Goal: Use online tool/utility: Utilize a website feature to perform a specific function

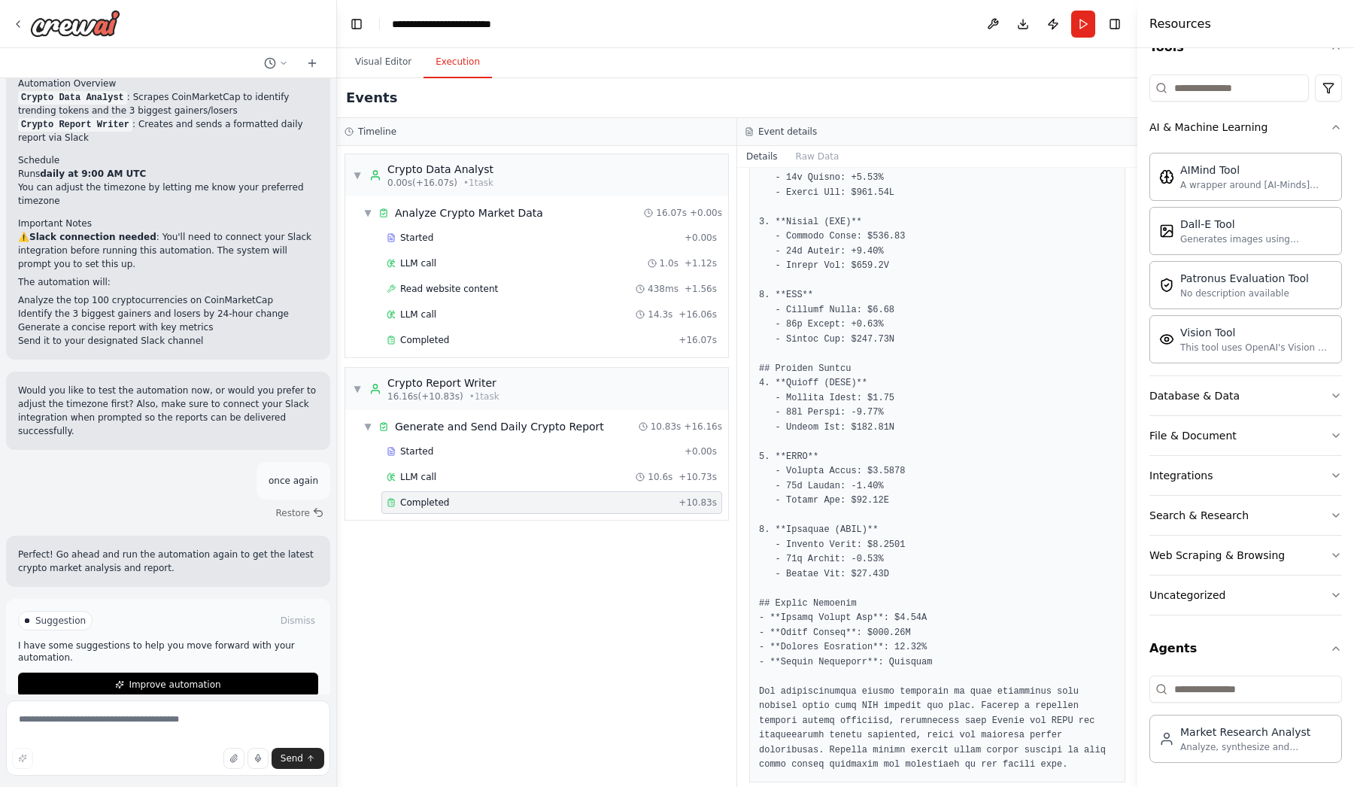
click at [665, 629] on div "▼ Crypto Data Analyst 0.00s (+16.07s) • 1 task ▼ Analyze Crypto Market Data 16.…" at bounding box center [536, 466] width 399 height 641
click at [1076, 28] on button "Run" at bounding box center [1083, 24] width 24 height 27
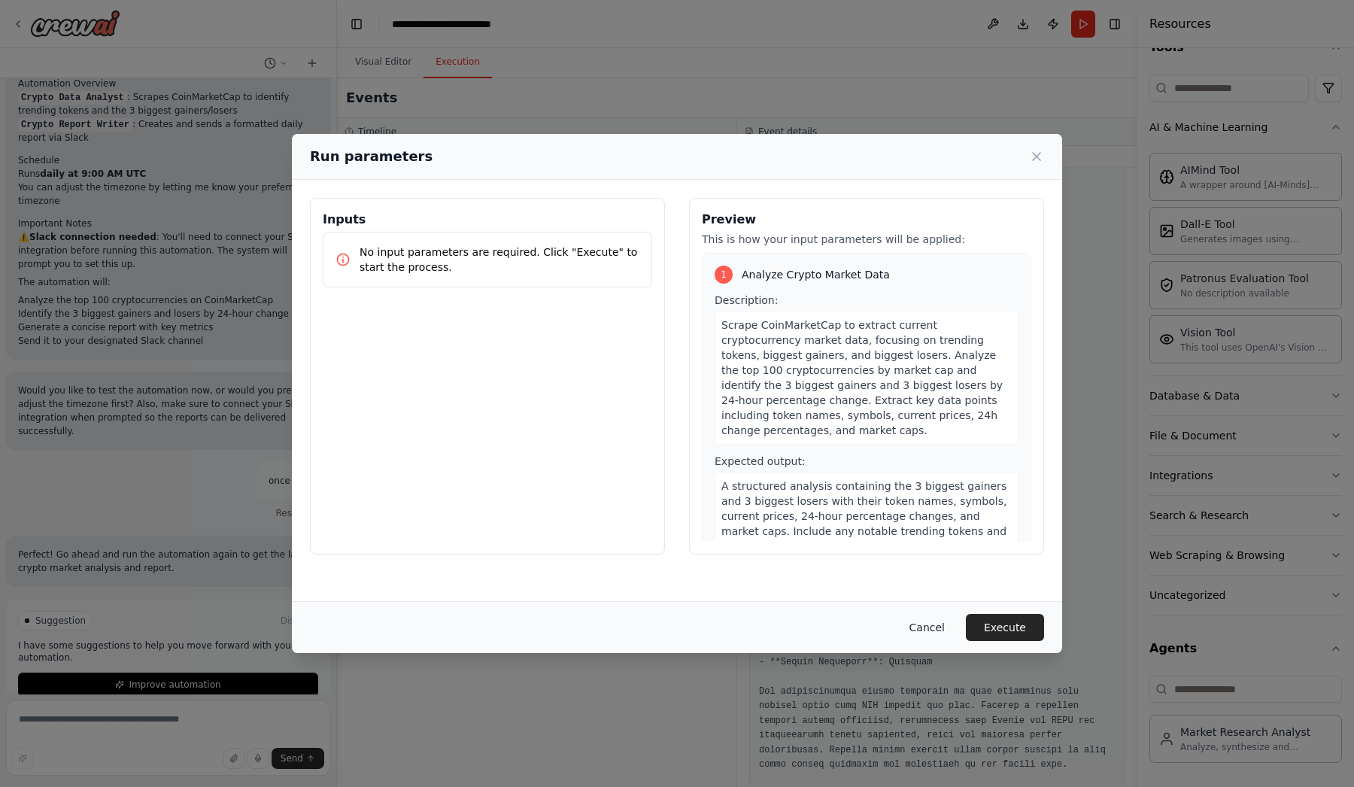
click at [942, 630] on button "Cancel" at bounding box center [926, 627] width 59 height 27
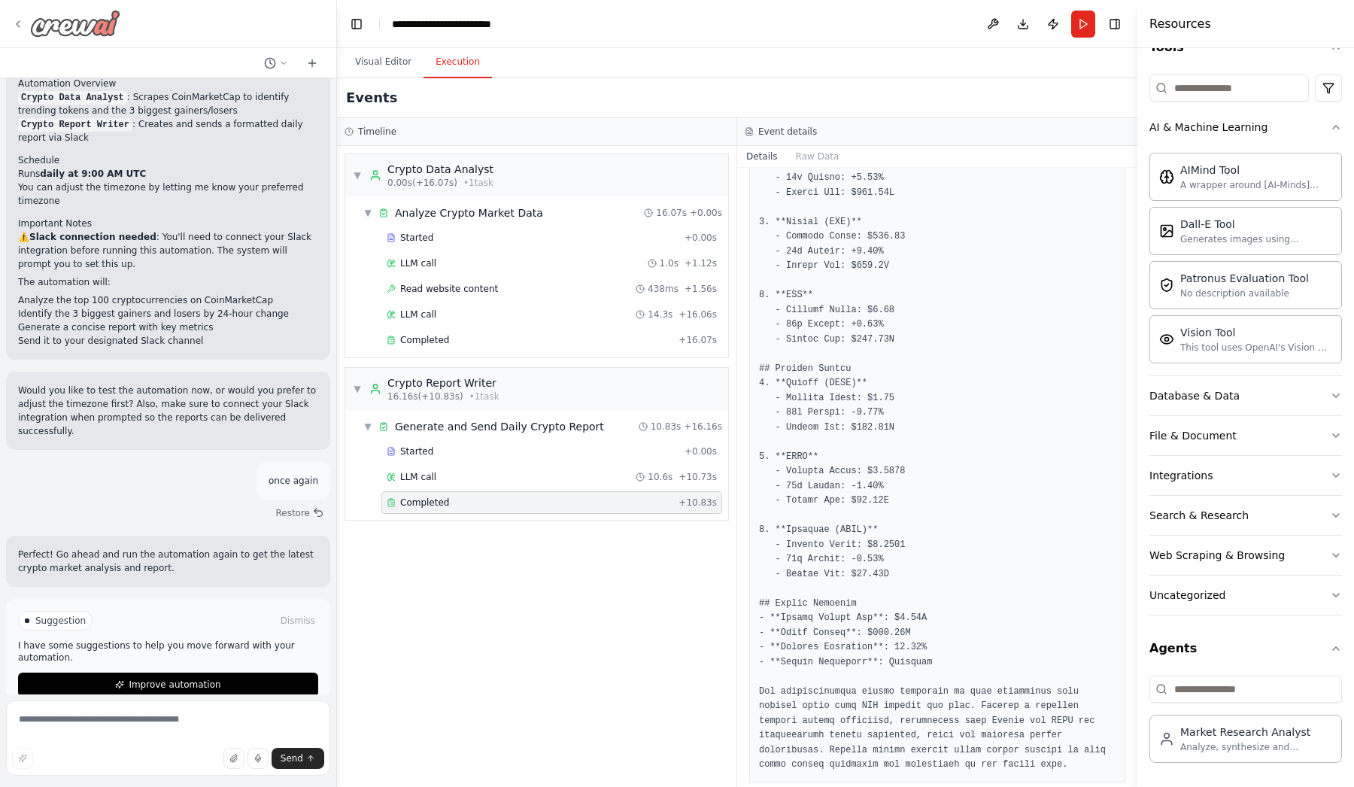
click at [18, 15] on div at bounding box center [66, 23] width 108 height 27
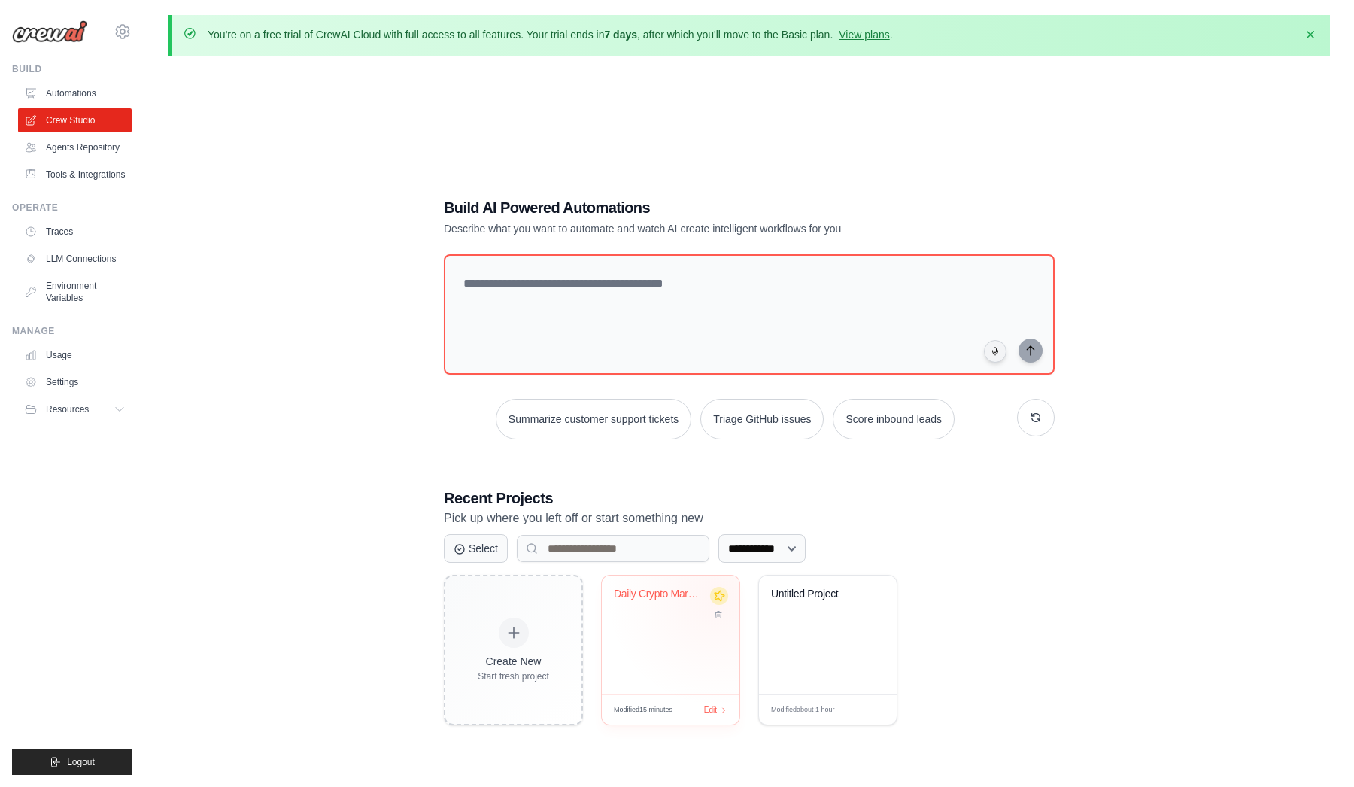
click at [718, 593] on icon at bounding box center [720, 596] width 16 height 16
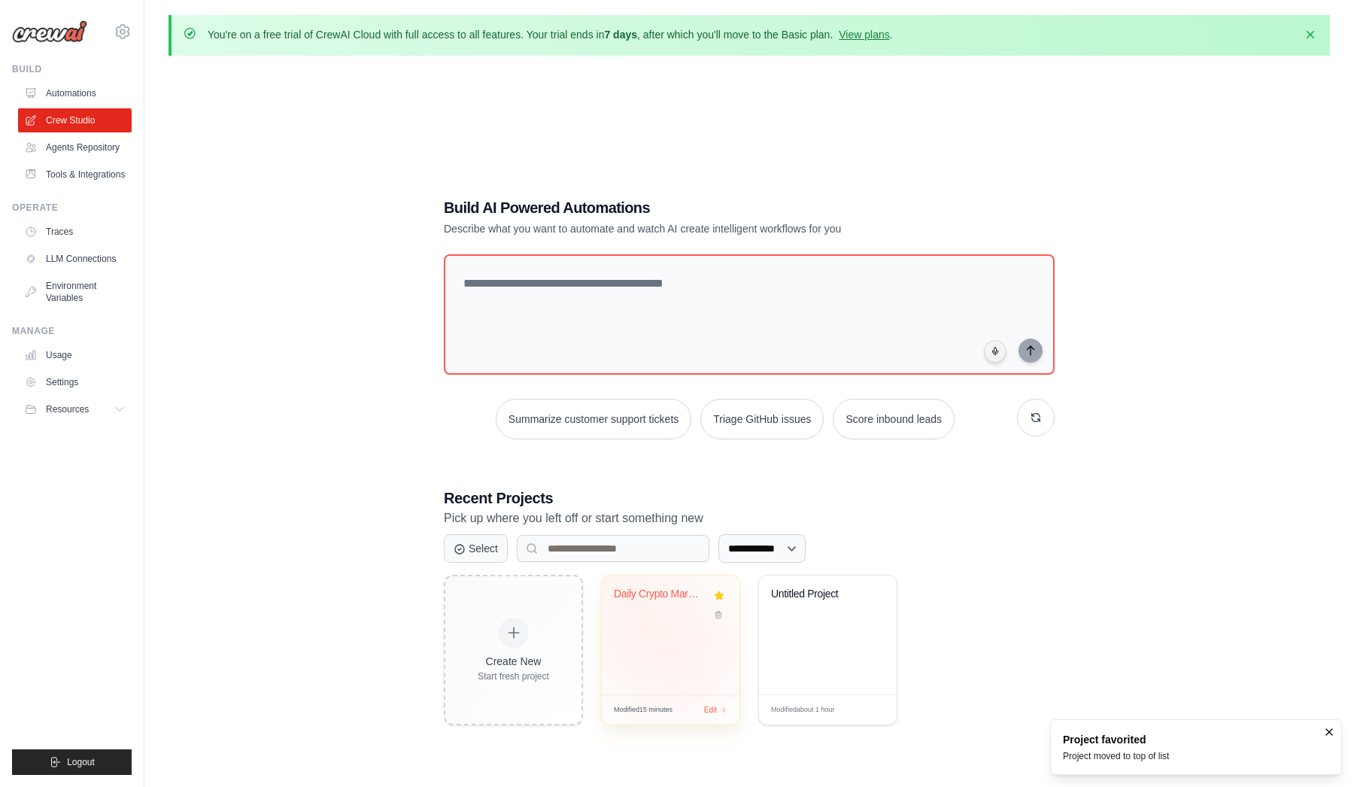
click at [672, 648] on div "Daily Crypto Market Report" at bounding box center [671, 634] width 138 height 119
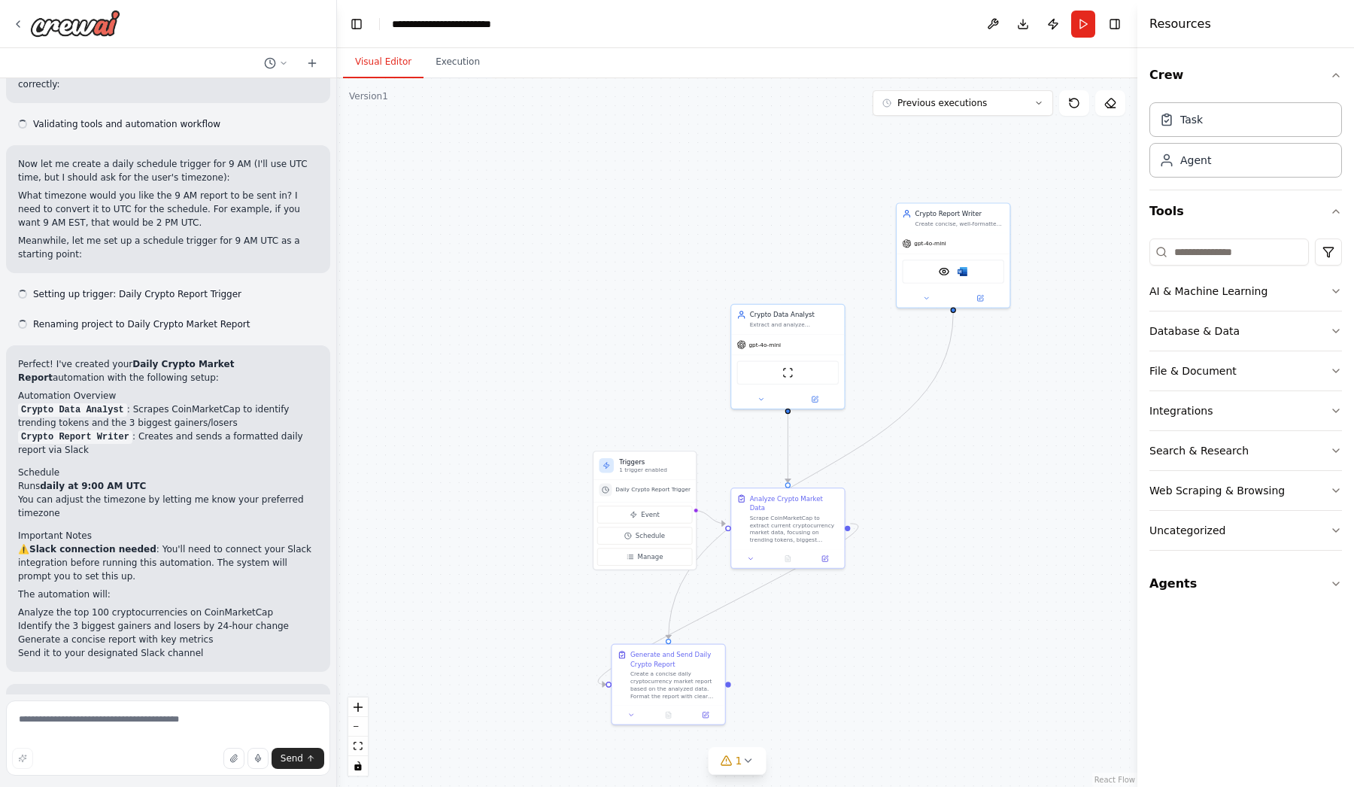
scroll to position [1107, 0]
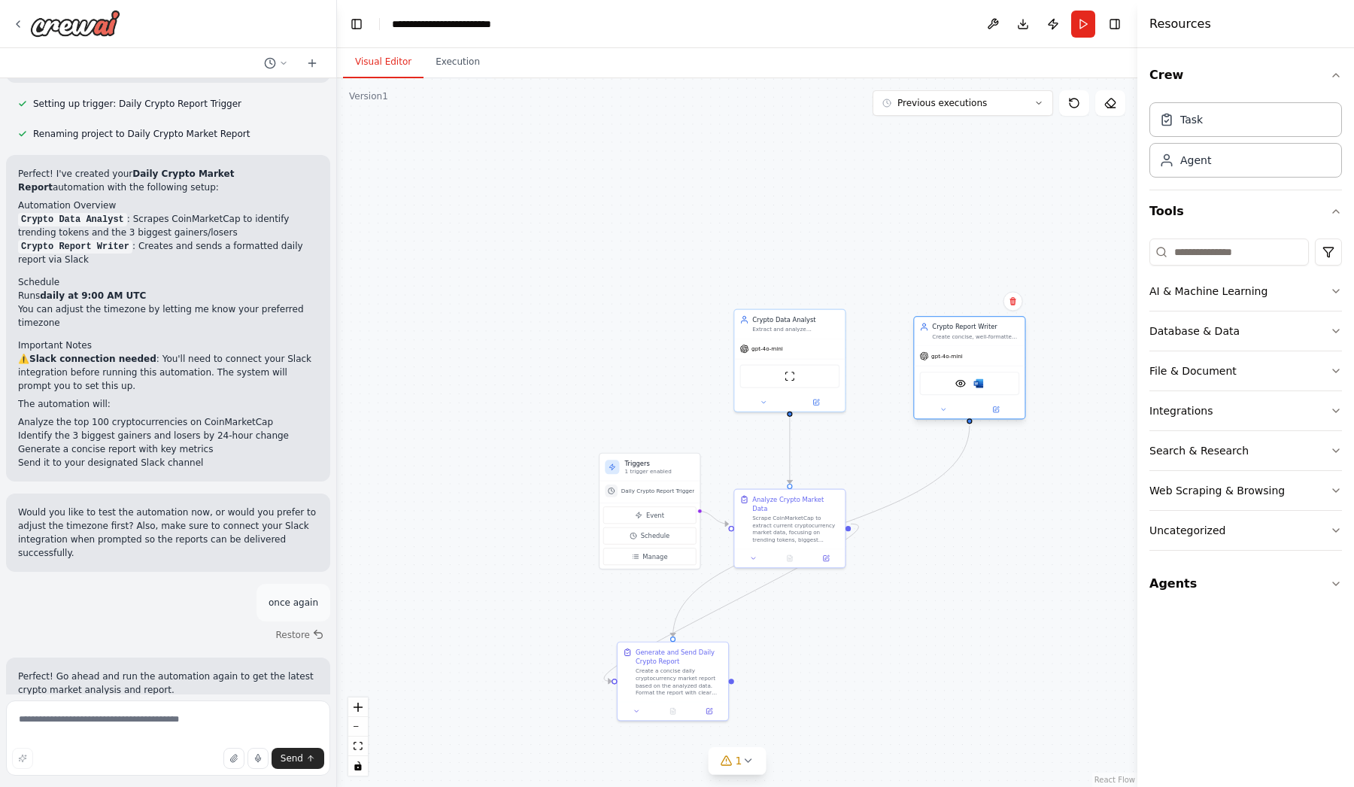
drag, startPoint x: 940, startPoint y: 291, endPoint x: 955, endPoint y: 394, distance: 104.1
click at [955, 394] on div "gpt-4o-mini VisionTool Microsoft word" at bounding box center [969, 381] width 111 height 73
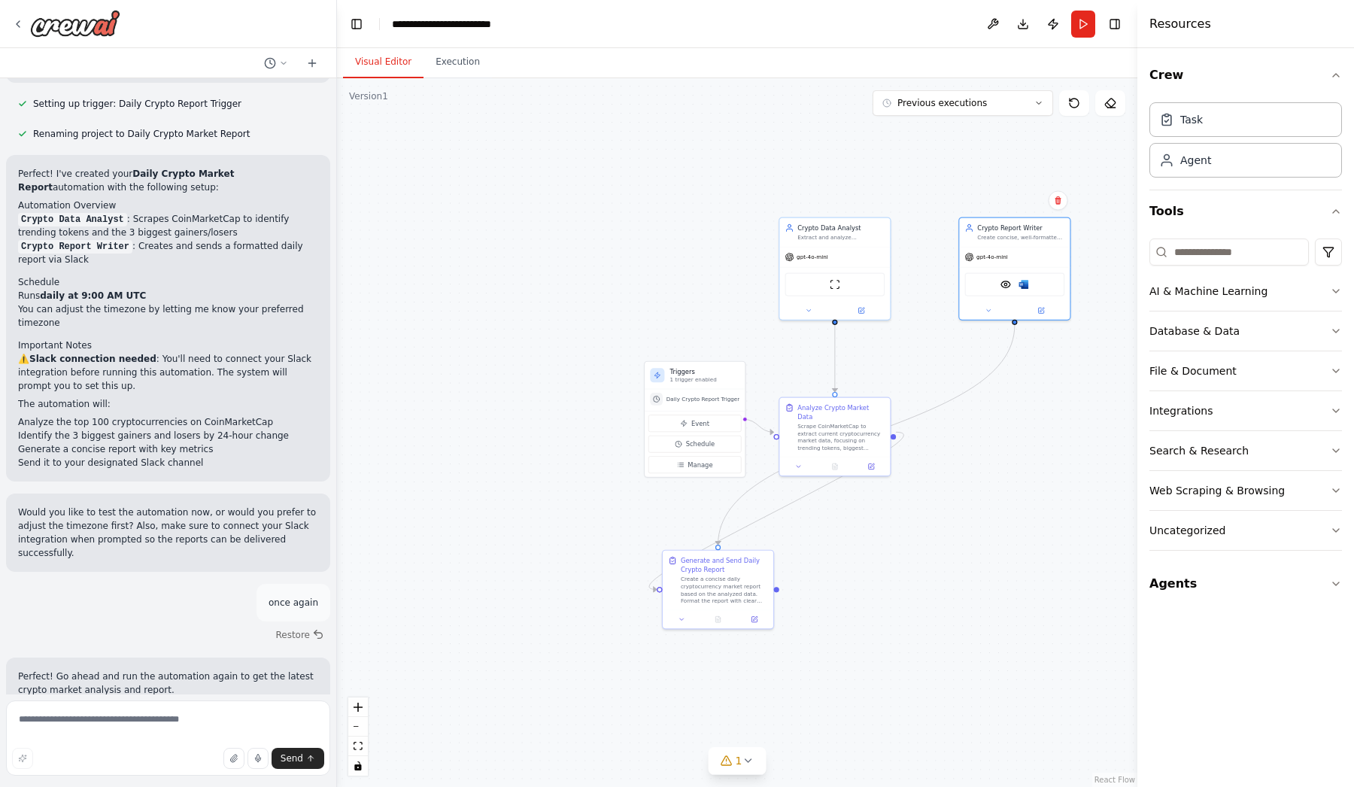
drag, startPoint x: 899, startPoint y: 542, endPoint x: 944, endPoint y: 450, distance: 102.3
click at [944, 450] on div ".deletable-edge-delete-btn { width: 20px; height: 20px; border: 0px solid #ffff…" at bounding box center [737, 432] width 800 height 709
drag, startPoint x: 727, startPoint y: 575, endPoint x: 1031, endPoint y: 447, distance: 330.0
click at [1031, 448] on div "Generate and Send Daily Crypto Report Create a concise daily cryptocurrency mar…" at bounding box center [1029, 452] width 87 height 49
click at [885, 624] on div ".deletable-edge-delete-btn { width: 20px; height: 20px; border: 0px solid #ffff…" at bounding box center [737, 432] width 800 height 709
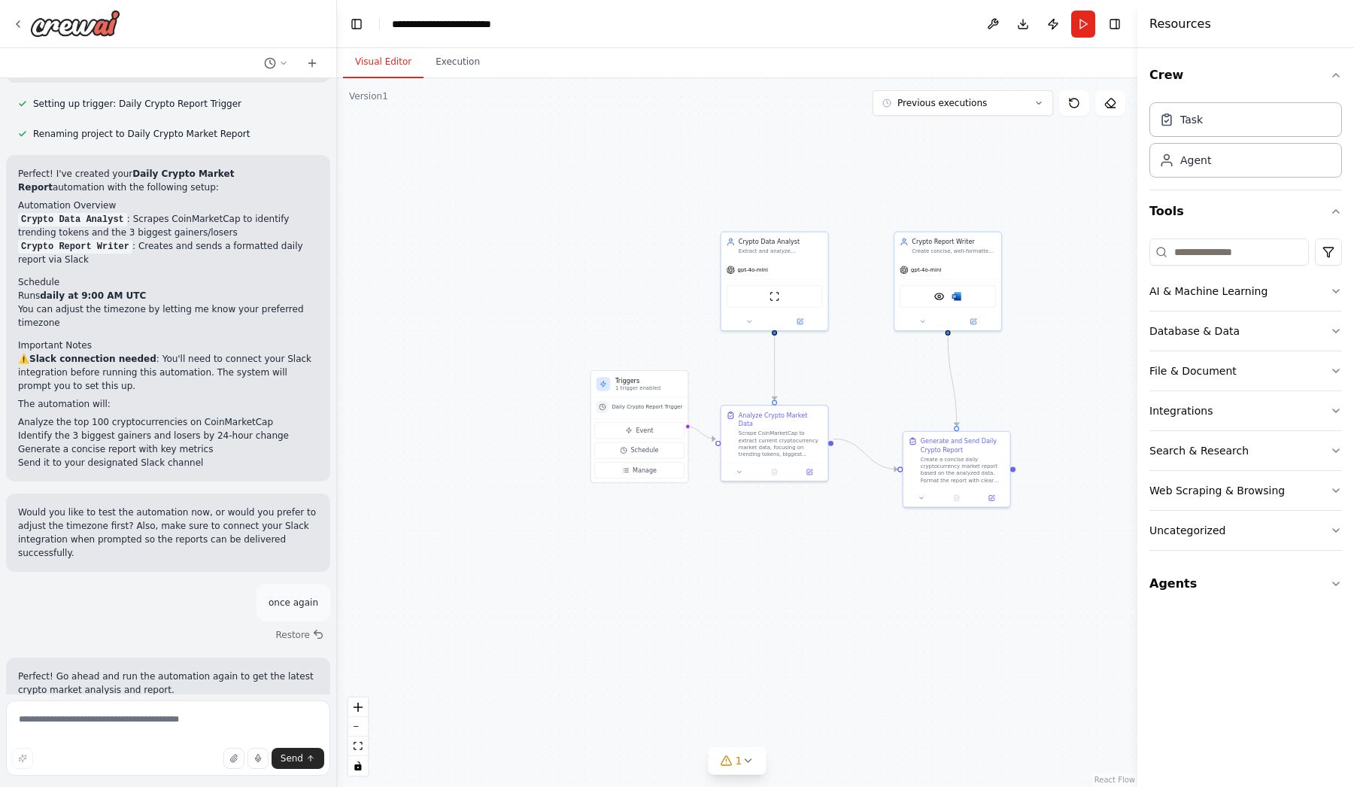
drag, startPoint x: 873, startPoint y: 569, endPoint x: 800, endPoint y: 565, distance: 72.4
click at [800, 565] on div ".deletable-edge-delete-btn { width: 20px; height: 20px; border: 0px solid #ffff…" at bounding box center [737, 432] width 800 height 709
